Goal: Check status

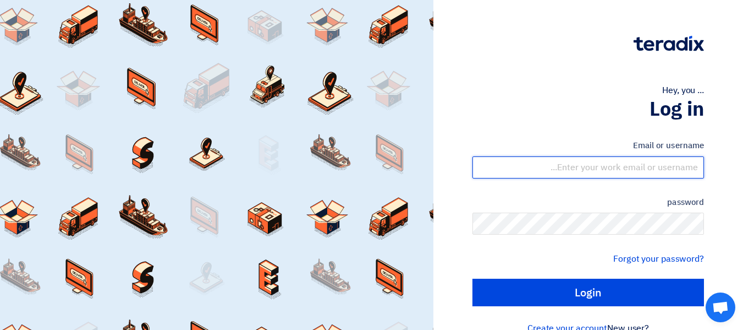
click at [572, 169] on input "text" at bounding box center [589, 167] width 232 height 22
type input "[PERSON_NAME][EMAIL_ADDRESS][DOMAIN_NAME]"
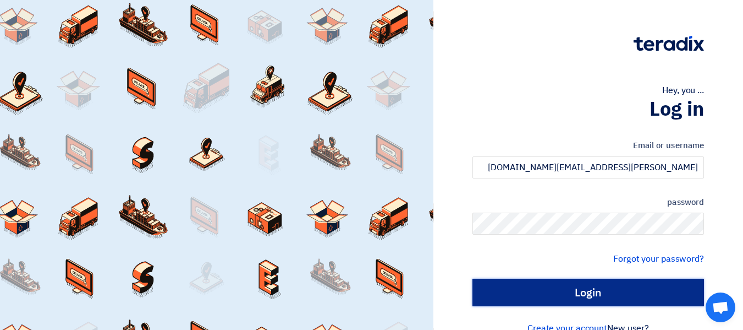
click at [603, 283] on input "Login" at bounding box center [589, 292] width 232 height 28
type input "Sign in"
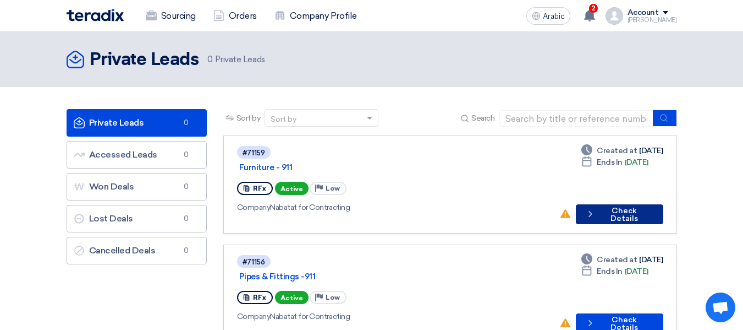
click at [611, 206] on font "Check Details" at bounding box center [625, 214] width 28 height 17
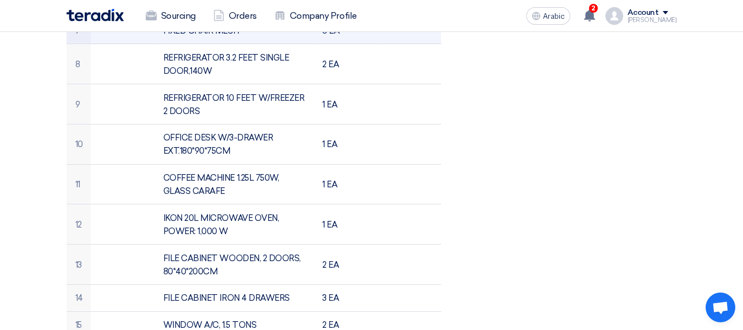
scroll to position [660, 0]
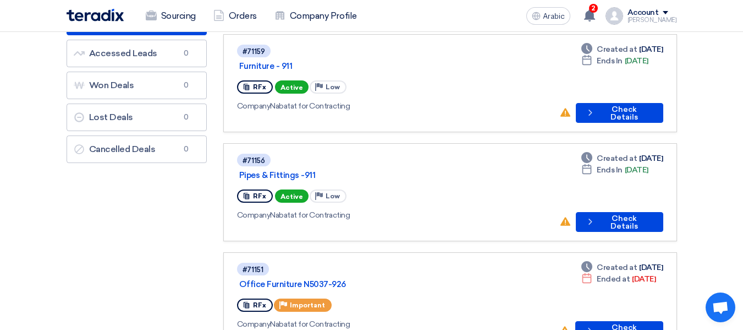
scroll to position [110, 0]
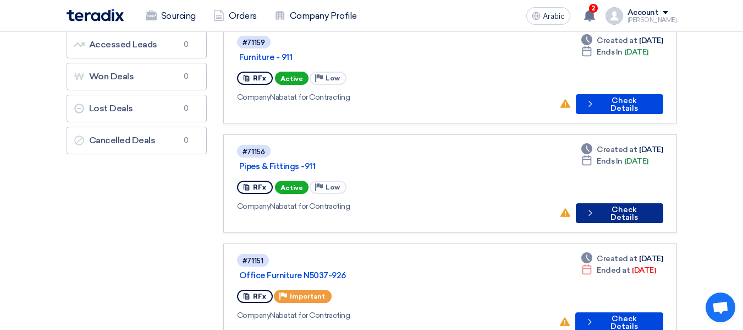
click at [603, 203] on button "Check details Check Details" at bounding box center [619, 213] width 87 height 20
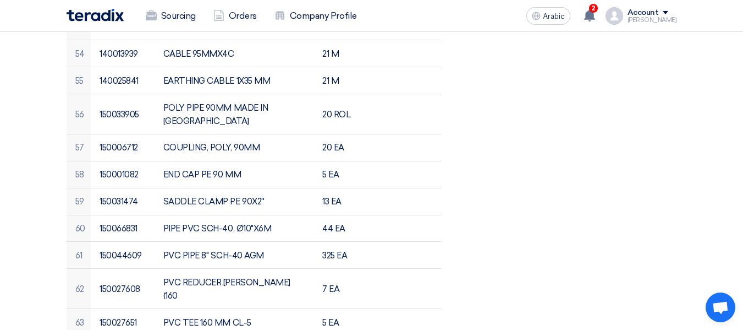
scroll to position [2145, 0]
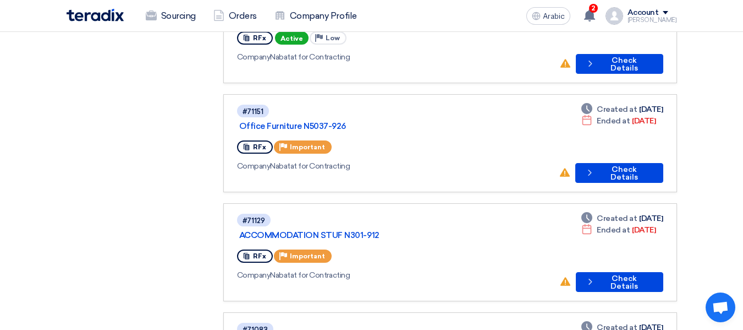
scroll to position [165, 0]
